Goal: Task Accomplishment & Management: Use online tool/utility

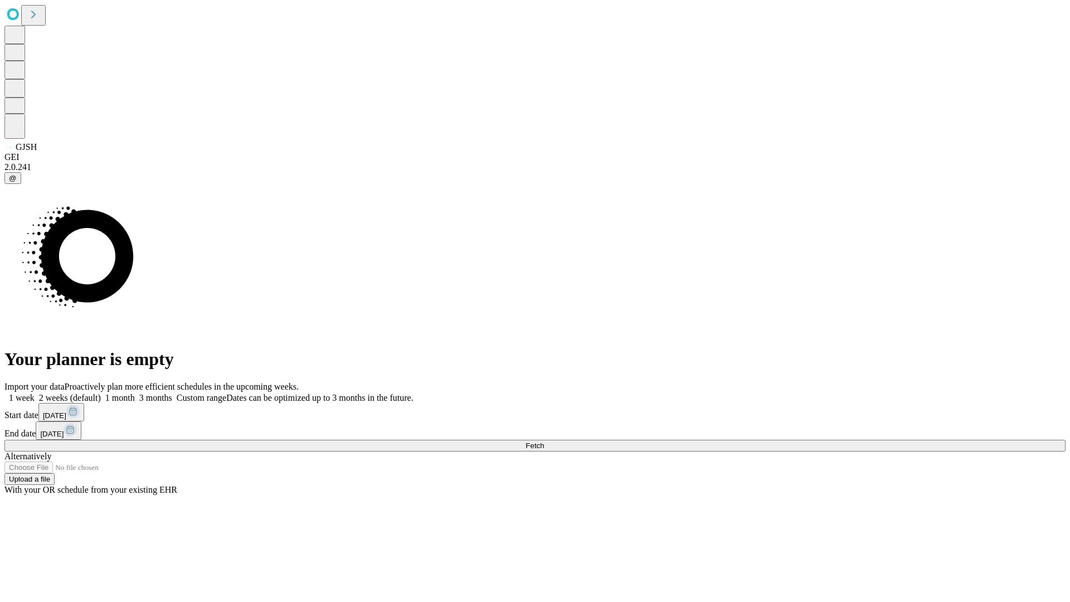
click at [544, 441] on span "Fetch" at bounding box center [535, 445] width 18 height 8
